Goal: Information Seeking & Learning: Learn about a topic

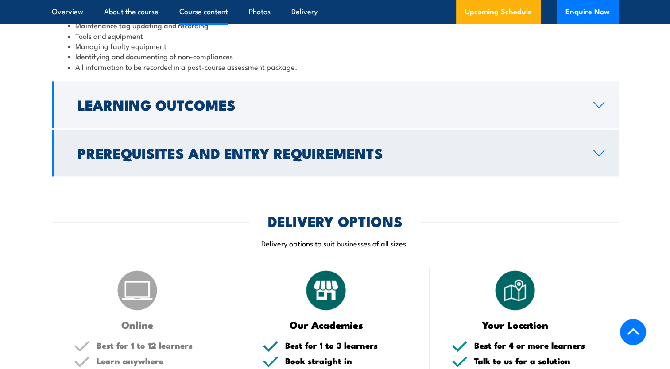
scroll to position [1062, 0]
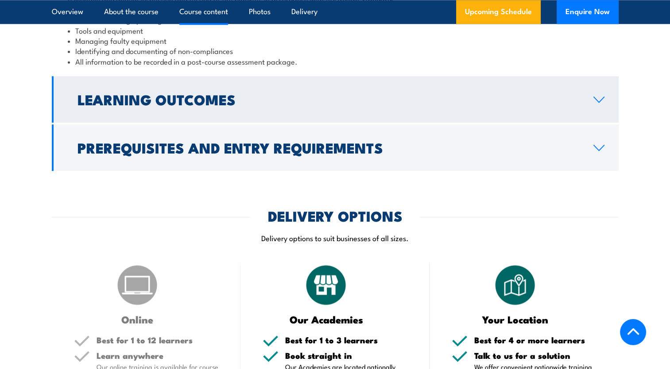
click at [232, 105] on h2 "Learning Outcomes" at bounding box center [328, 99] width 502 height 12
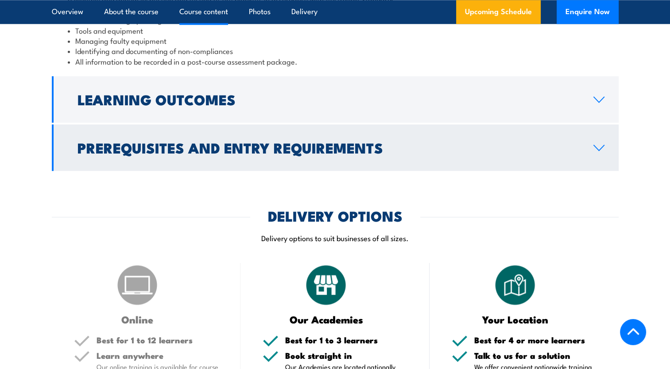
scroll to position [988, 0]
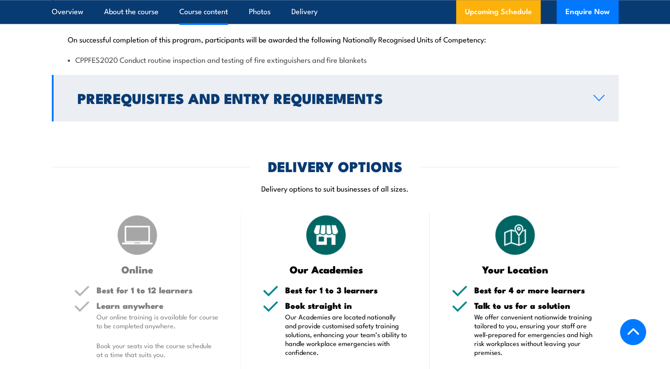
click at [244, 104] on h2 "Prerequisites and Entry Requirements" at bounding box center [328, 98] width 502 height 12
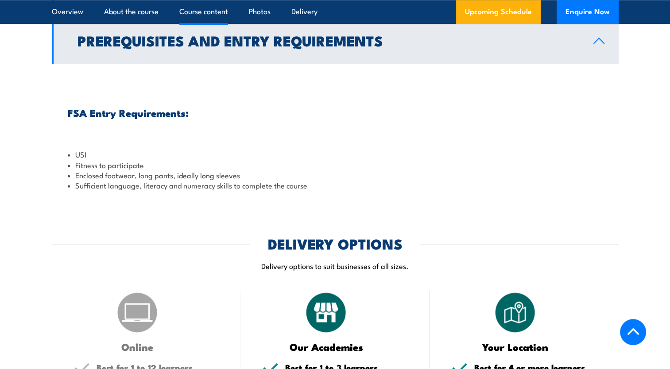
click at [227, 46] on h2 "Prerequisites and Entry Requirements" at bounding box center [328, 40] width 502 height 12
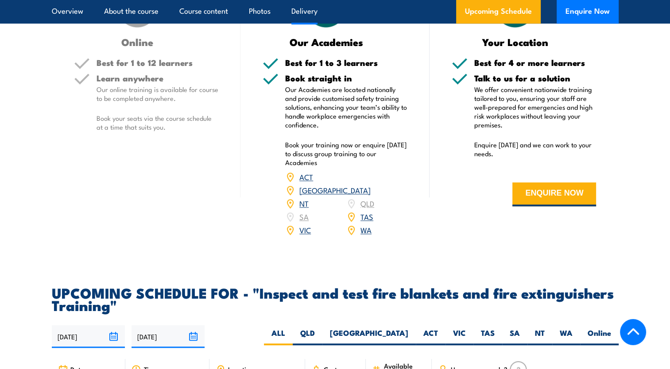
scroll to position [1032, 0]
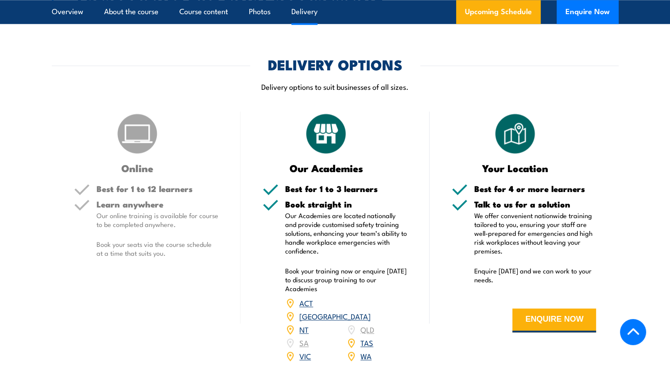
click at [132, 156] on img at bounding box center [137, 134] width 44 height 44
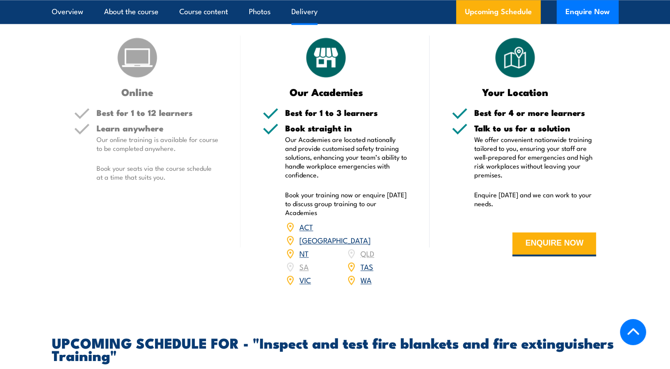
scroll to position [1121, 0]
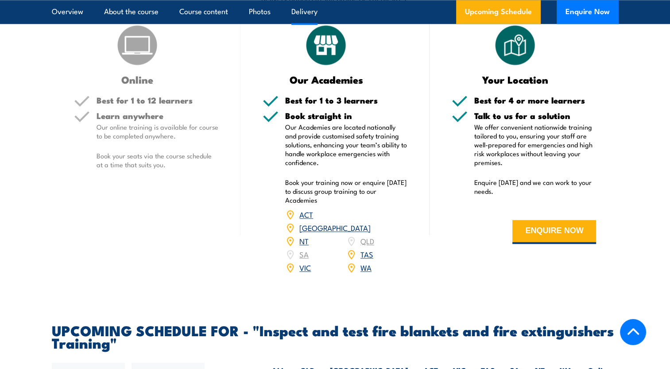
click at [365, 233] on link "[GEOGRAPHIC_DATA]" at bounding box center [334, 227] width 71 height 11
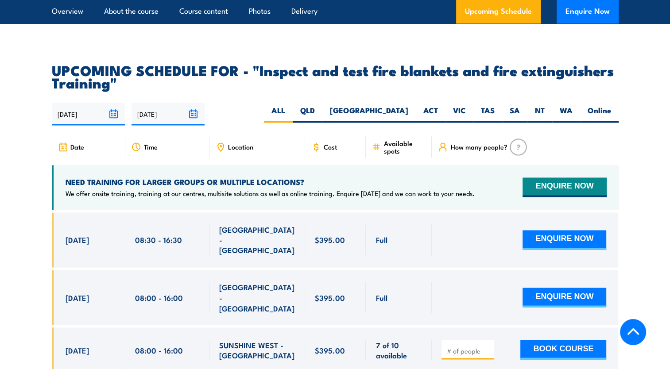
scroll to position [1431, 0]
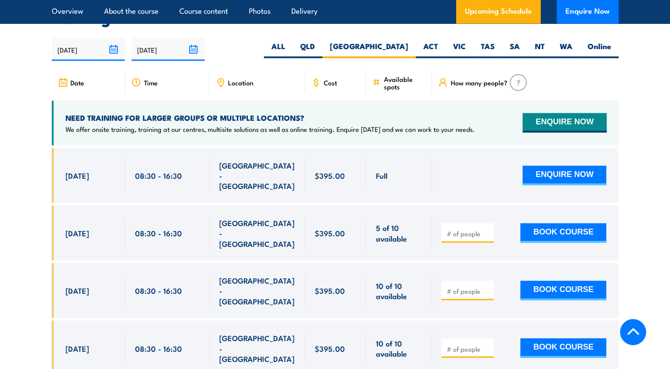
scroll to position [1644, 0]
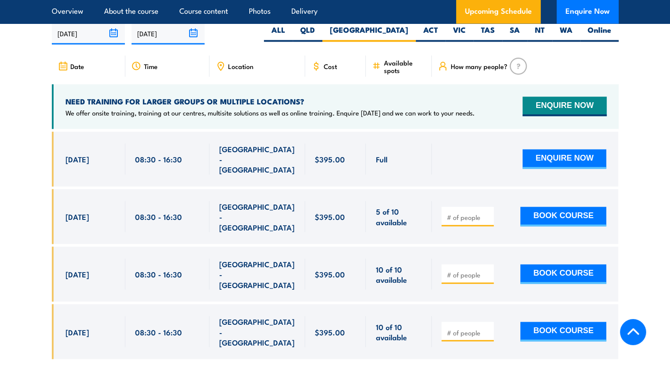
click at [300, 117] on p "We offer onsite training, training at our centres, multisite solutions as well …" at bounding box center [270, 112] width 409 height 9
